Goal: Task Accomplishment & Management: Manage account settings

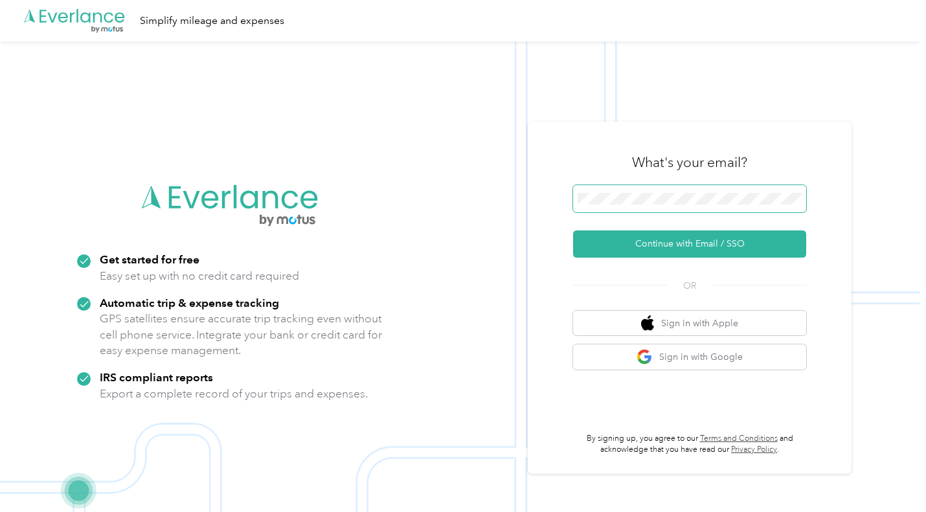
click at [634, 190] on span at bounding box center [689, 198] width 233 height 27
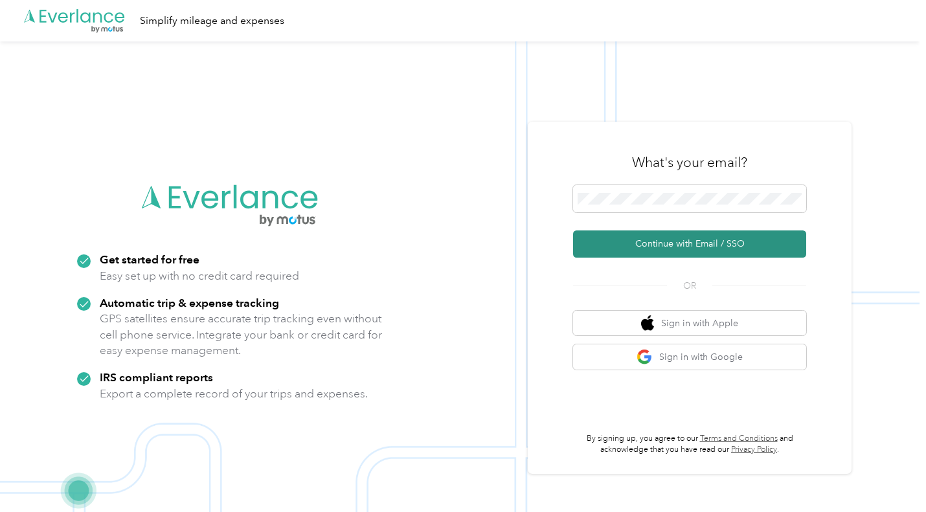
click at [674, 241] on button "Continue with Email / SSO" at bounding box center [689, 243] width 233 height 27
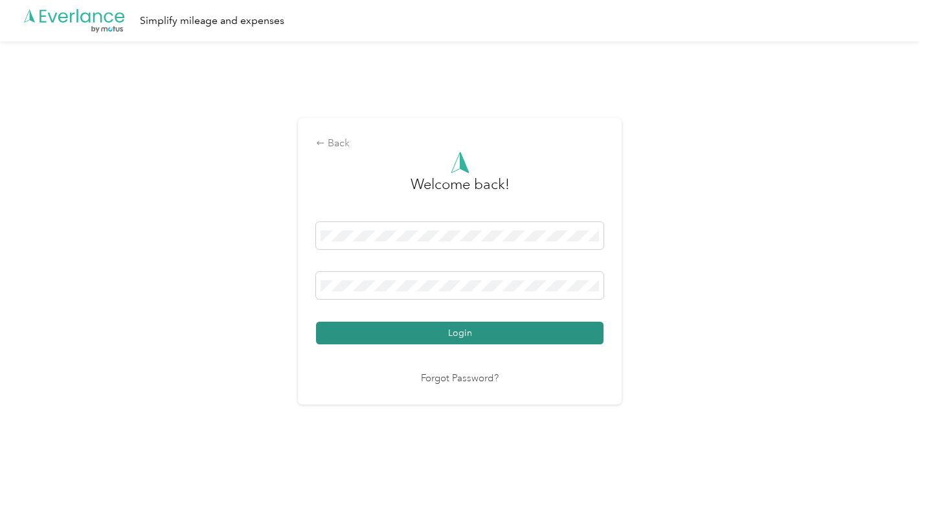
click at [445, 342] on button "Login" at bounding box center [459, 333] width 287 height 23
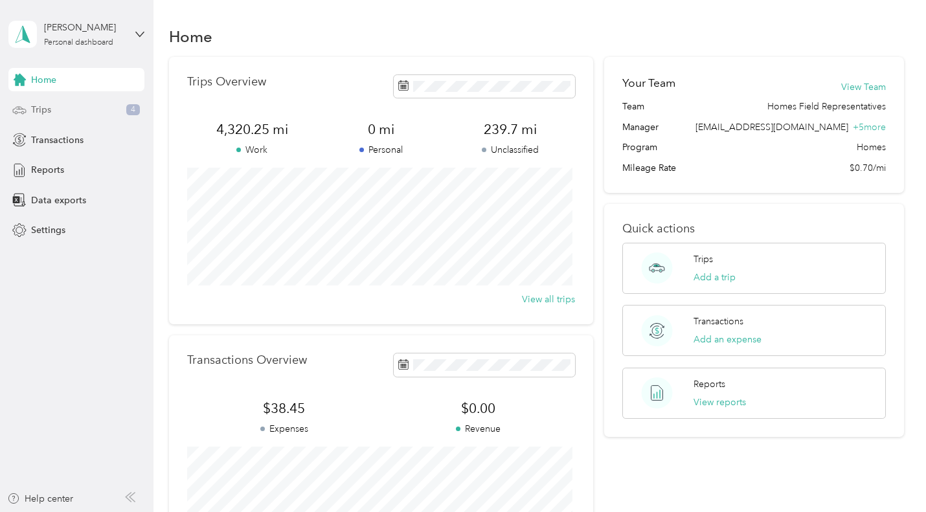
click at [47, 111] on span "Trips" at bounding box center [41, 110] width 20 height 14
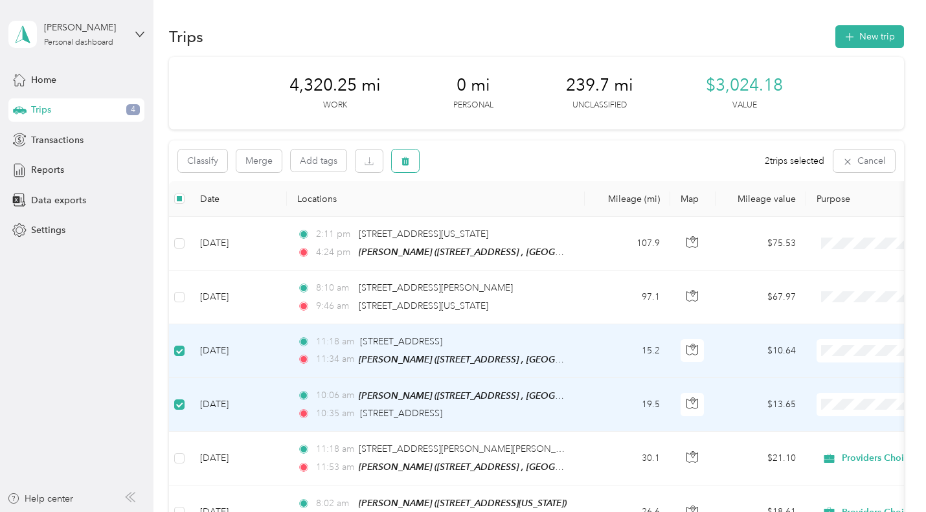
click at [403, 166] on button "button" at bounding box center [405, 161] width 27 height 23
click at [499, 216] on button "Yes" at bounding box center [501, 215] width 25 height 21
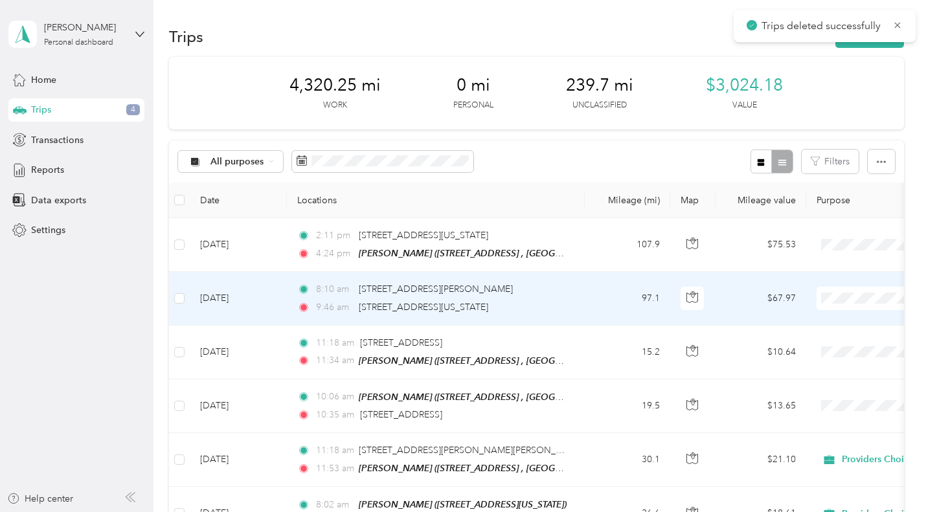
click at [582, 298] on td "8:10 am [STREET_ADDRESS][GEOGRAPHIC_DATA][PERSON_NAME]:46 am [STREET_ADDRESS][U…" at bounding box center [436, 298] width 298 height 53
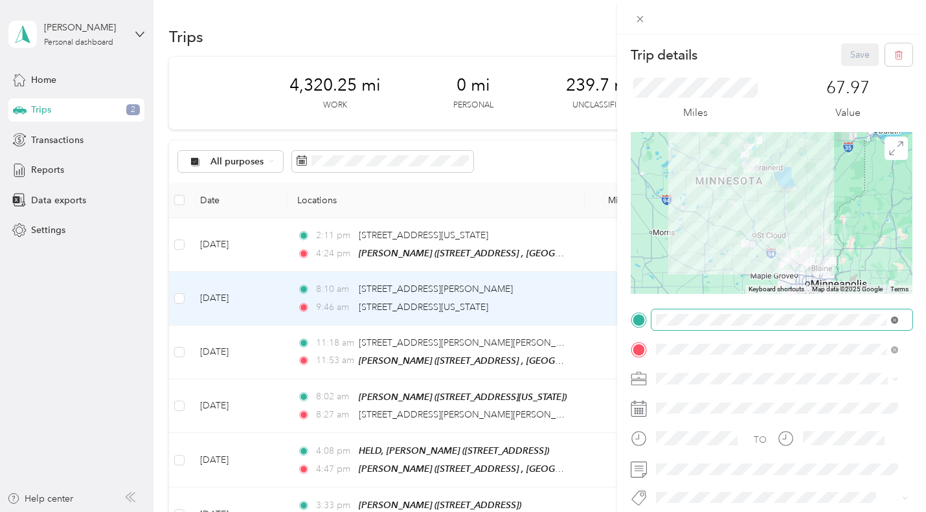
click at [894, 322] on icon at bounding box center [894, 320] width 7 height 7
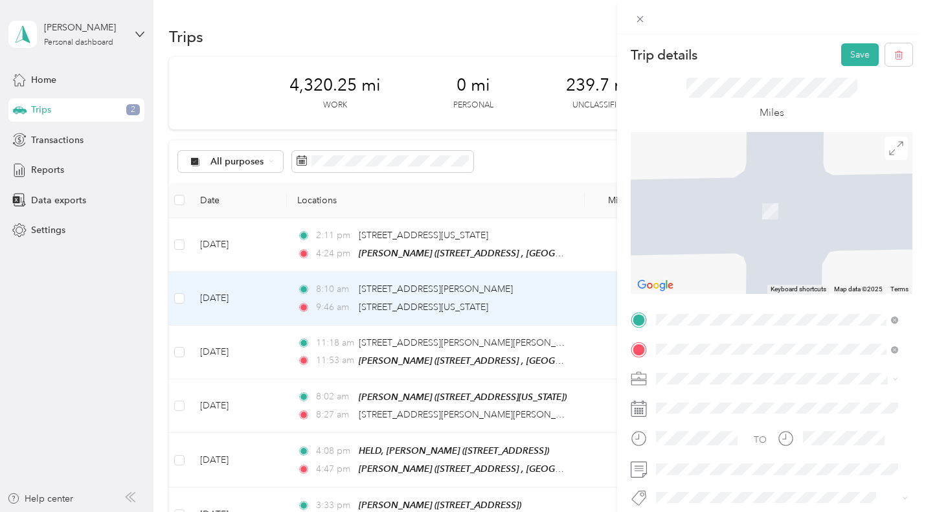
click at [768, 189] on span "[STREET_ADDRESS][US_STATE]" at bounding box center [744, 186] width 129 height 11
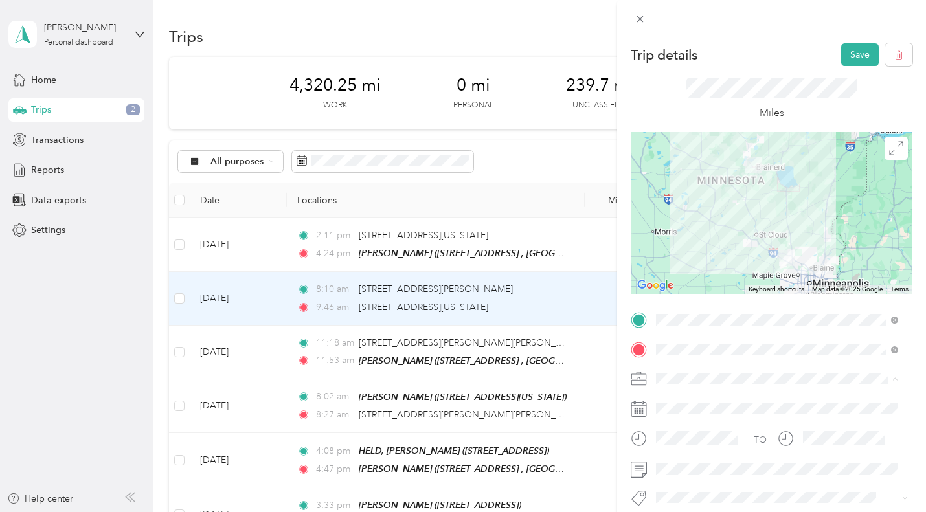
click at [686, 401] on div "Providers Choice" at bounding box center [776, 402] width 233 height 14
click at [843, 65] on button "Save" at bounding box center [860, 54] width 38 height 23
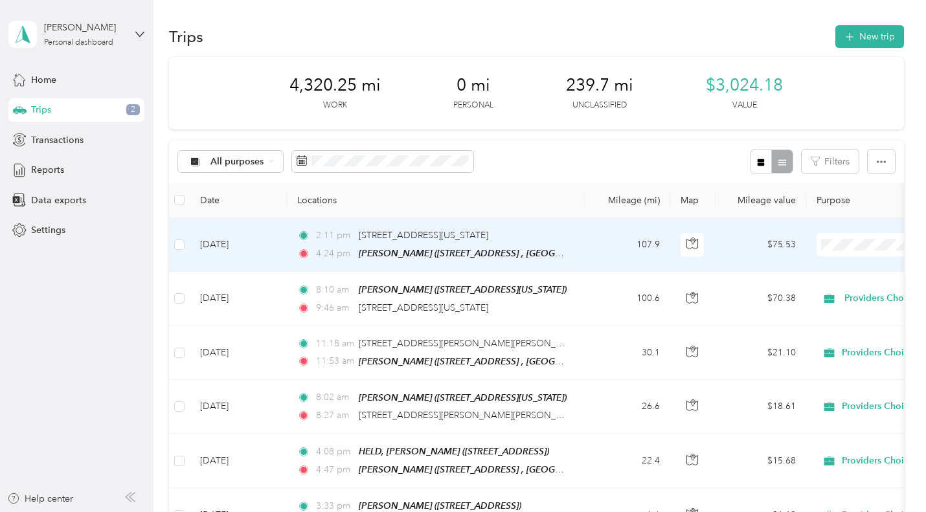
click at [597, 239] on td "107.9" at bounding box center [627, 245] width 85 height 54
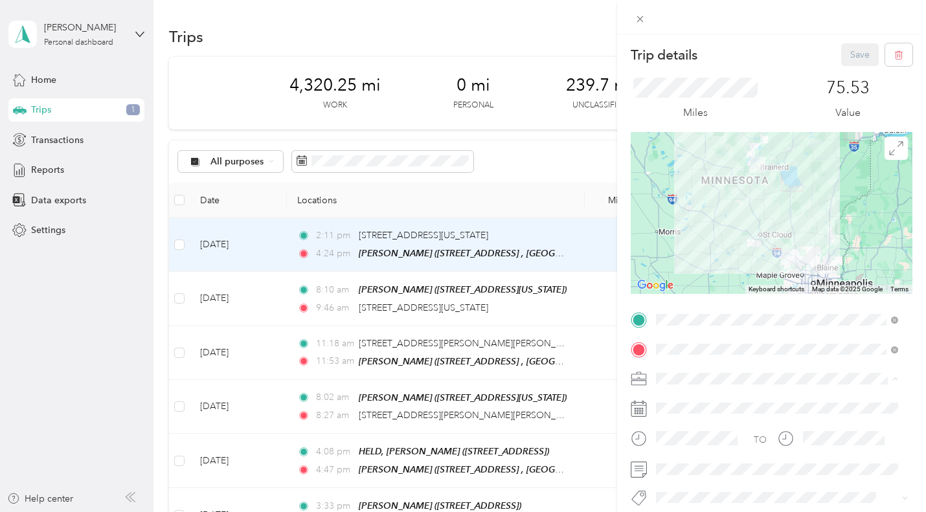
click at [680, 398] on span "Providers Choice" at bounding box center [695, 401] width 70 height 11
click at [847, 58] on button "Save" at bounding box center [860, 54] width 38 height 23
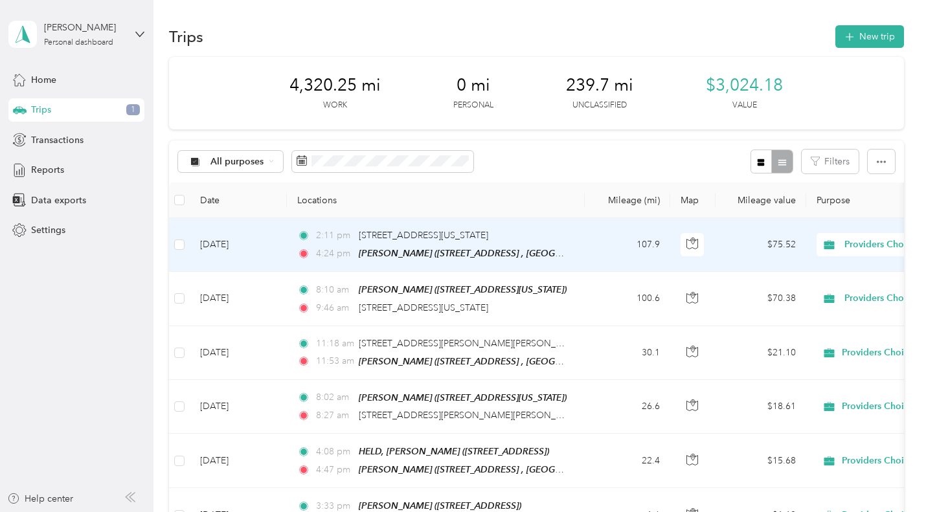
click at [592, 252] on td "107.9" at bounding box center [627, 245] width 85 height 54
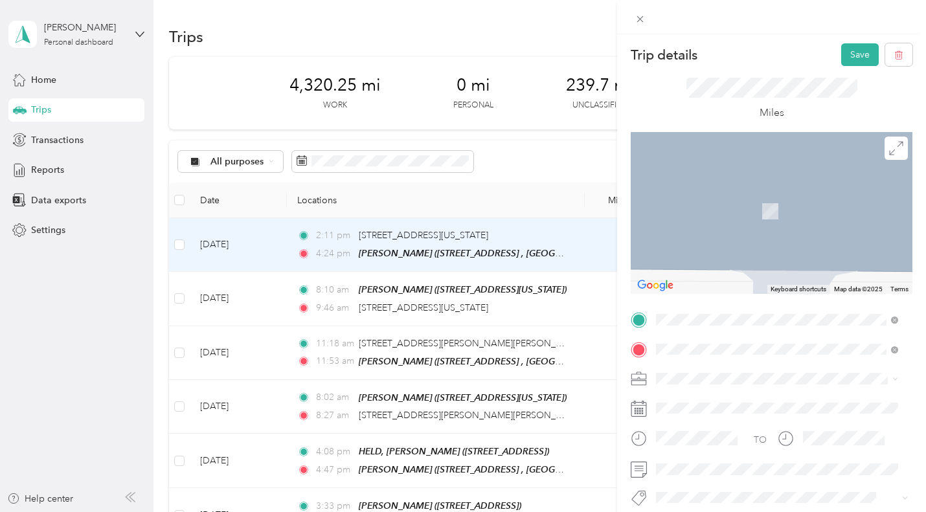
click at [761, 300] on strong "[PERSON_NAME]" at bounding box center [763, 294] width 76 height 12
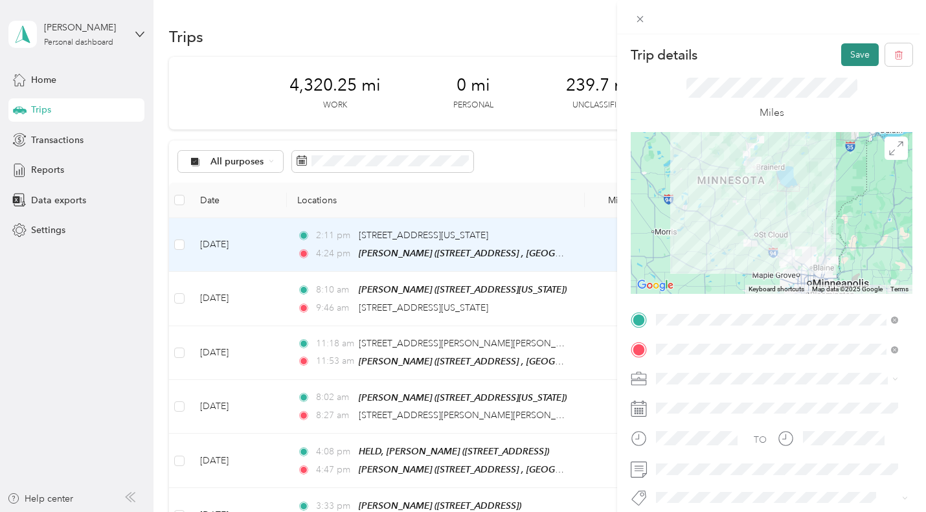
click at [849, 56] on button "Save" at bounding box center [860, 54] width 38 height 23
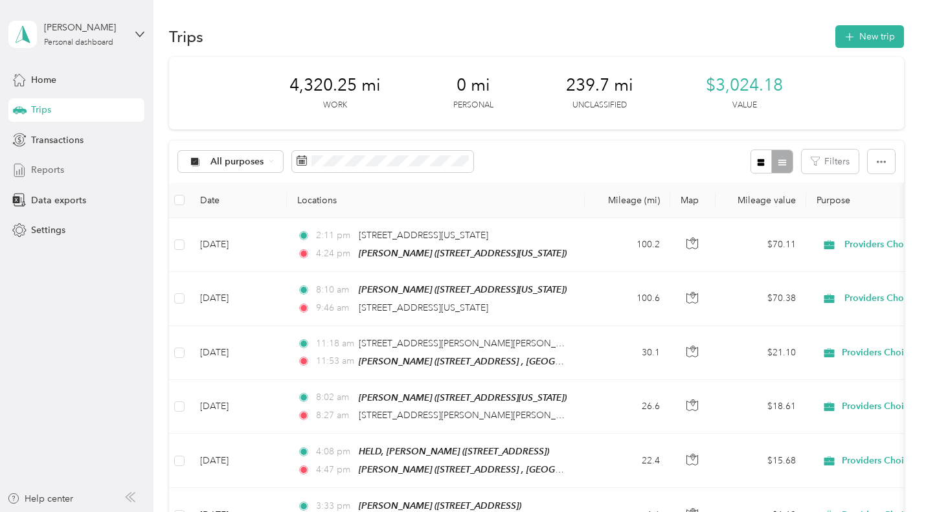
click at [56, 171] on span "Reports" at bounding box center [47, 170] width 33 height 14
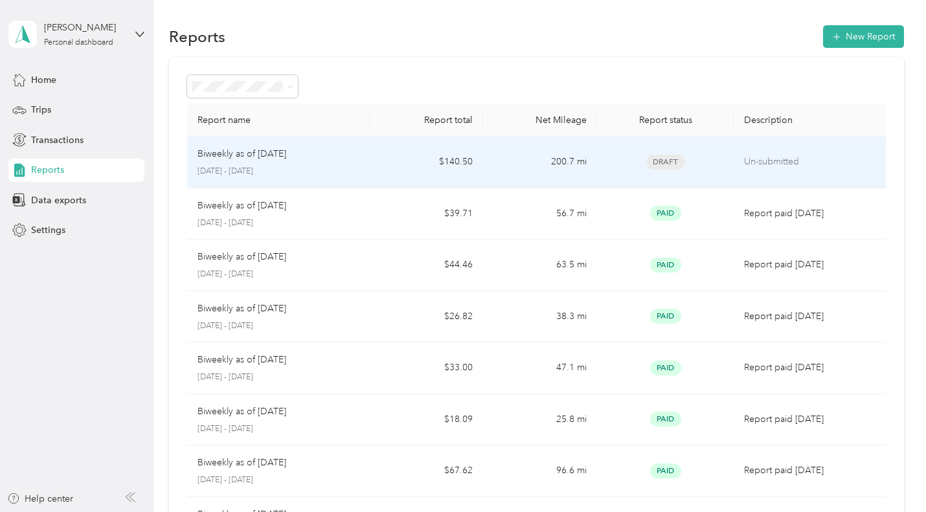
click at [388, 164] on td "$140.50" at bounding box center [427, 163] width 114 height 52
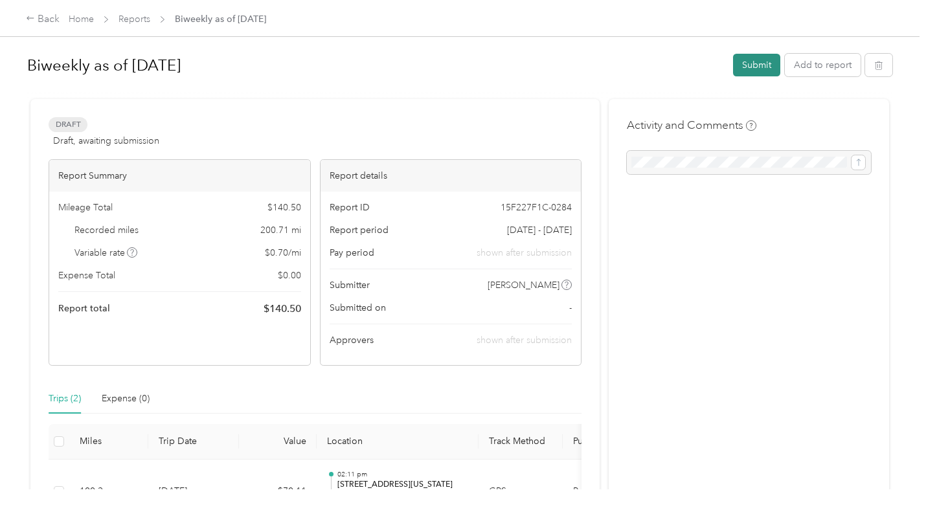
click at [756, 63] on button "Submit" at bounding box center [756, 65] width 47 height 23
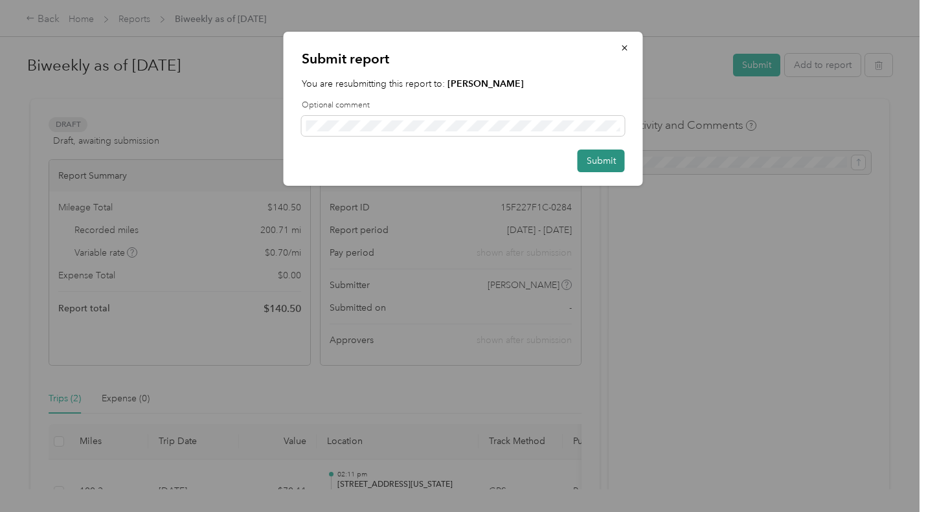
click at [604, 164] on button "Submit" at bounding box center [600, 161] width 47 height 23
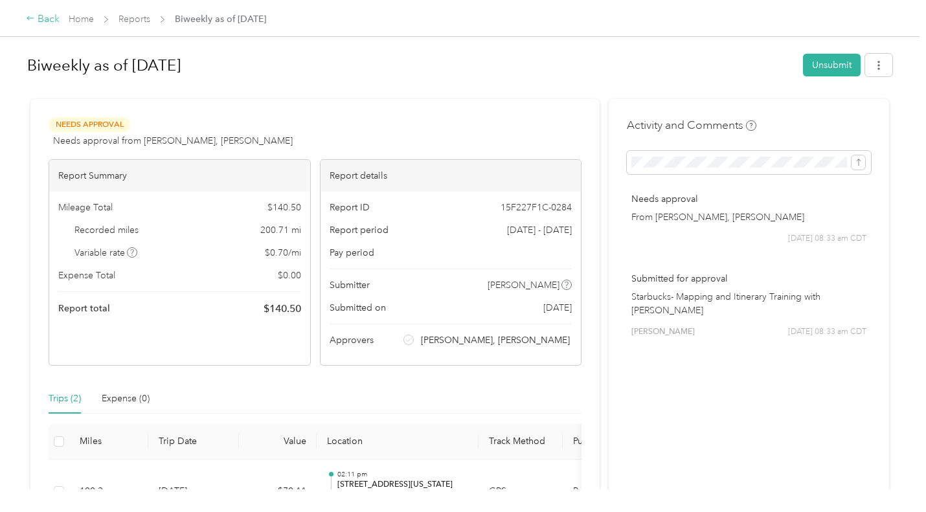
click at [32, 14] on div "Back" at bounding box center [43, 20] width 34 height 16
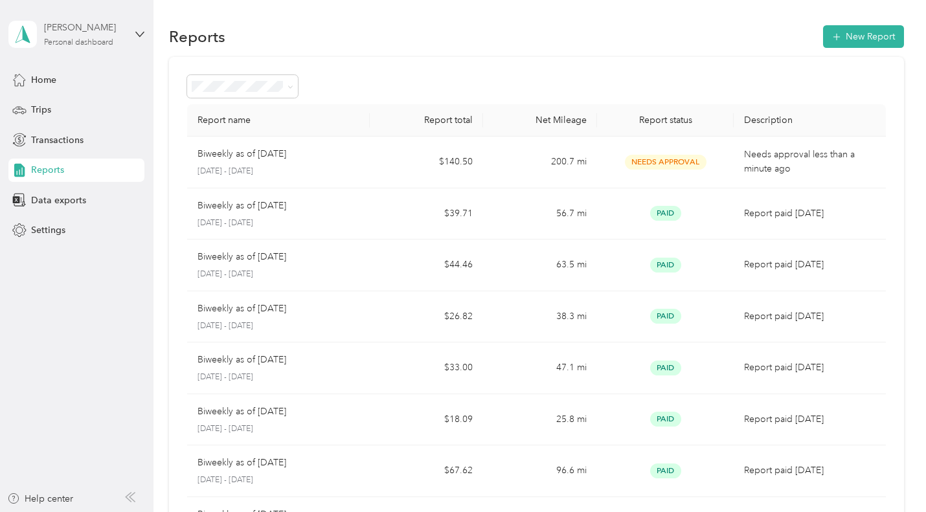
click at [71, 30] on div "[PERSON_NAME]" at bounding box center [84, 28] width 81 height 14
click at [71, 106] on div "Log out" at bounding box center [145, 106] width 254 height 23
